Goal: Task Accomplishment & Management: Manage account settings

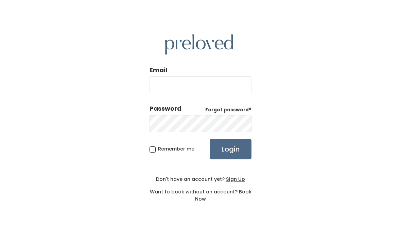
click at [209, 93] on input "Email" at bounding box center [201, 84] width 102 height 17
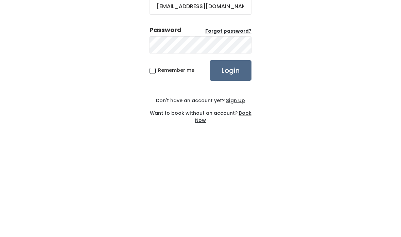
type input "sampsonnoelle@gmail.com"
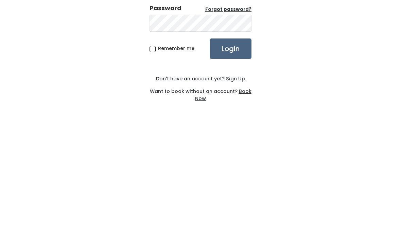
click at [241, 139] on input "Login" at bounding box center [231, 149] width 42 height 20
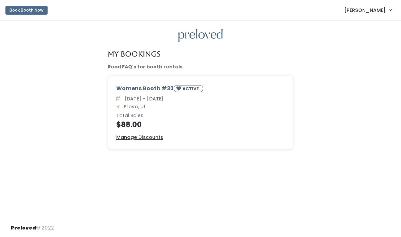
click at [67, 131] on div "Womens Booth #33 ACTIVE [DATE] - [DATE] Provo, Ut Total Sales $88.00 Manage Dis…" at bounding box center [201, 117] width 388 height 82
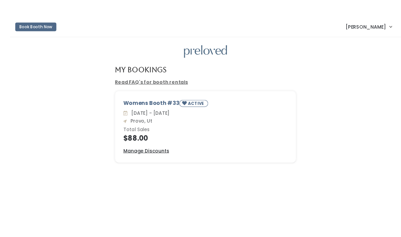
scroll to position [3, 0]
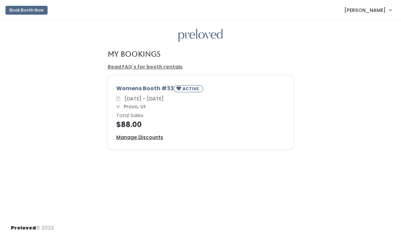
click at [138, 134] on u "Manage Discounts" at bounding box center [139, 137] width 47 height 7
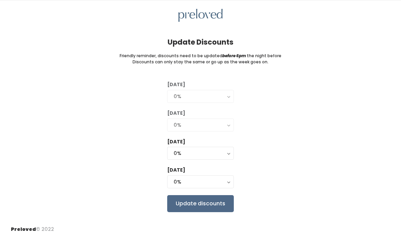
scroll to position [27, 0]
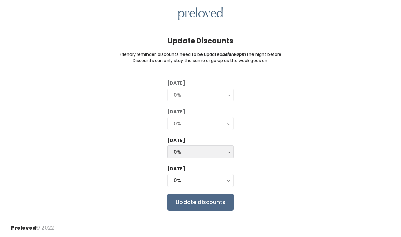
click at [218, 148] on div "0%" at bounding box center [201, 151] width 54 height 7
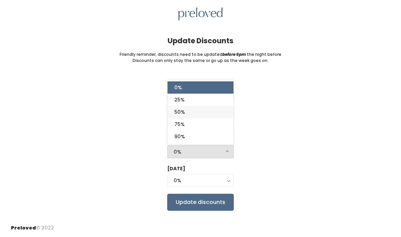
click at [217, 106] on link "50%" at bounding box center [201, 112] width 66 height 12
select select "50%"
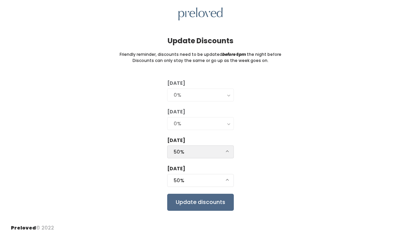
click at [227, 146] on button "50%" at bounding box center [200, 151] width 67 height 13
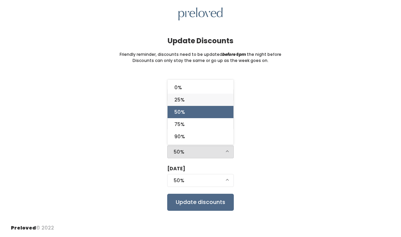
click at [223, 95] on link "25%" at bounding box center [201, 100] width 66 height 12
select select "25%"
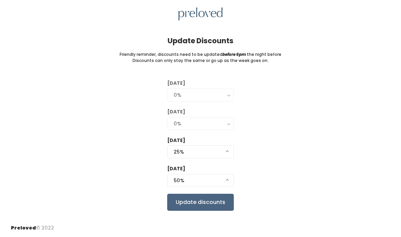
click at [204, 194] on input "Update discounts" at bounding box center [200, 202] width 67 height 17
